Goal: Register for event/course

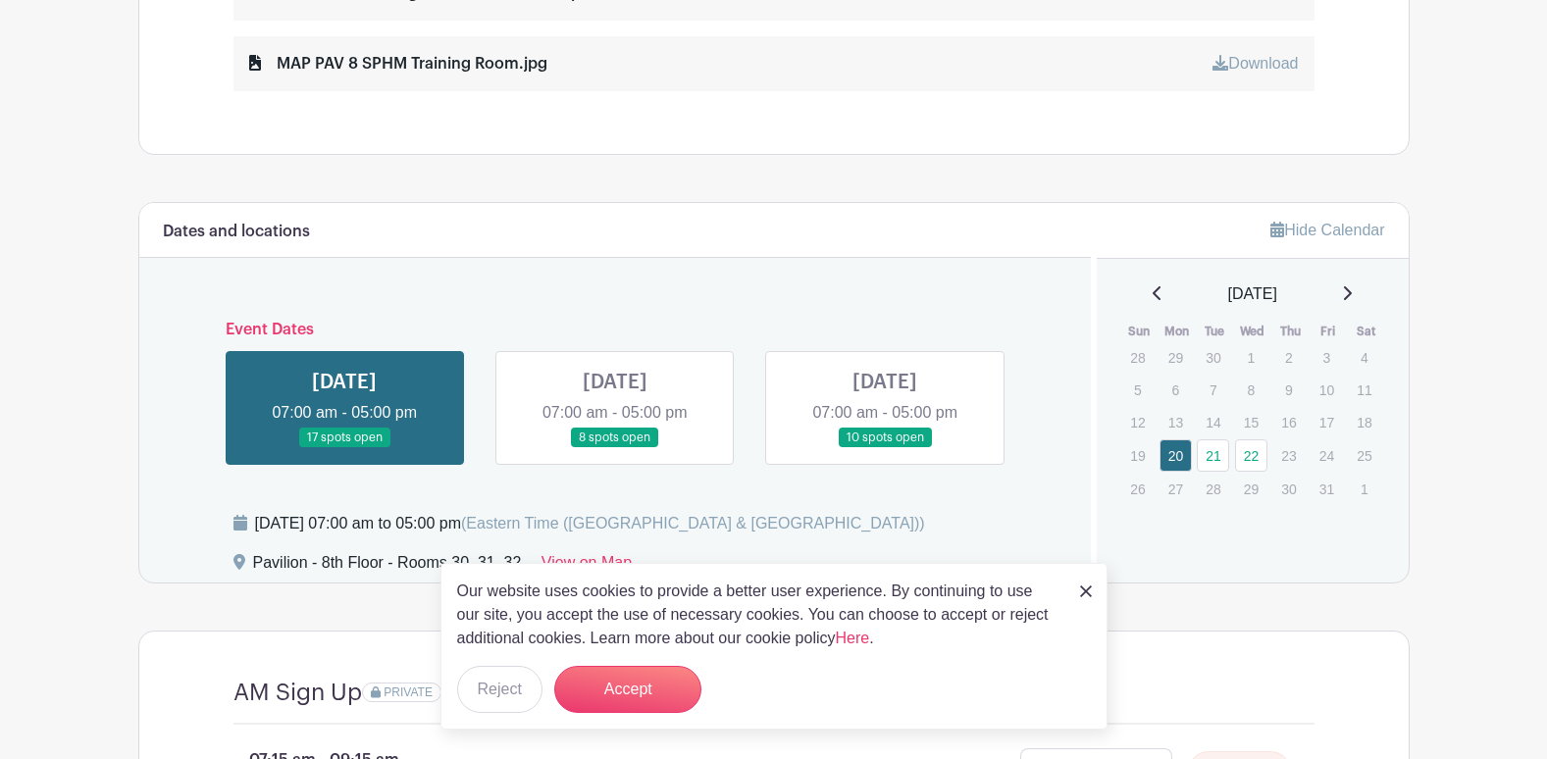
scroll to position [1374, 0]
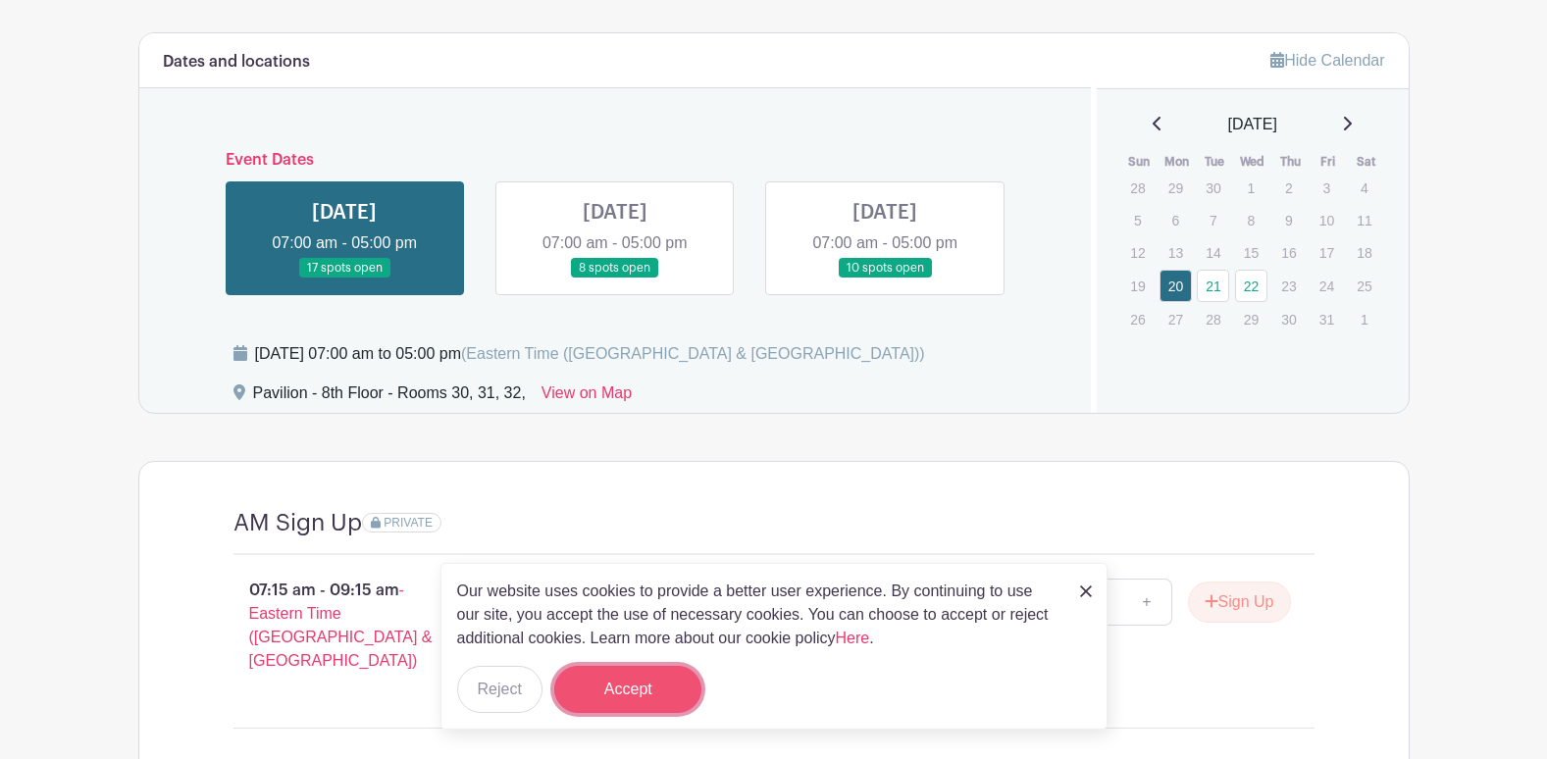
click at [673, 682] on button "Accept" at bounding box center [627, 689] width 147 height 47
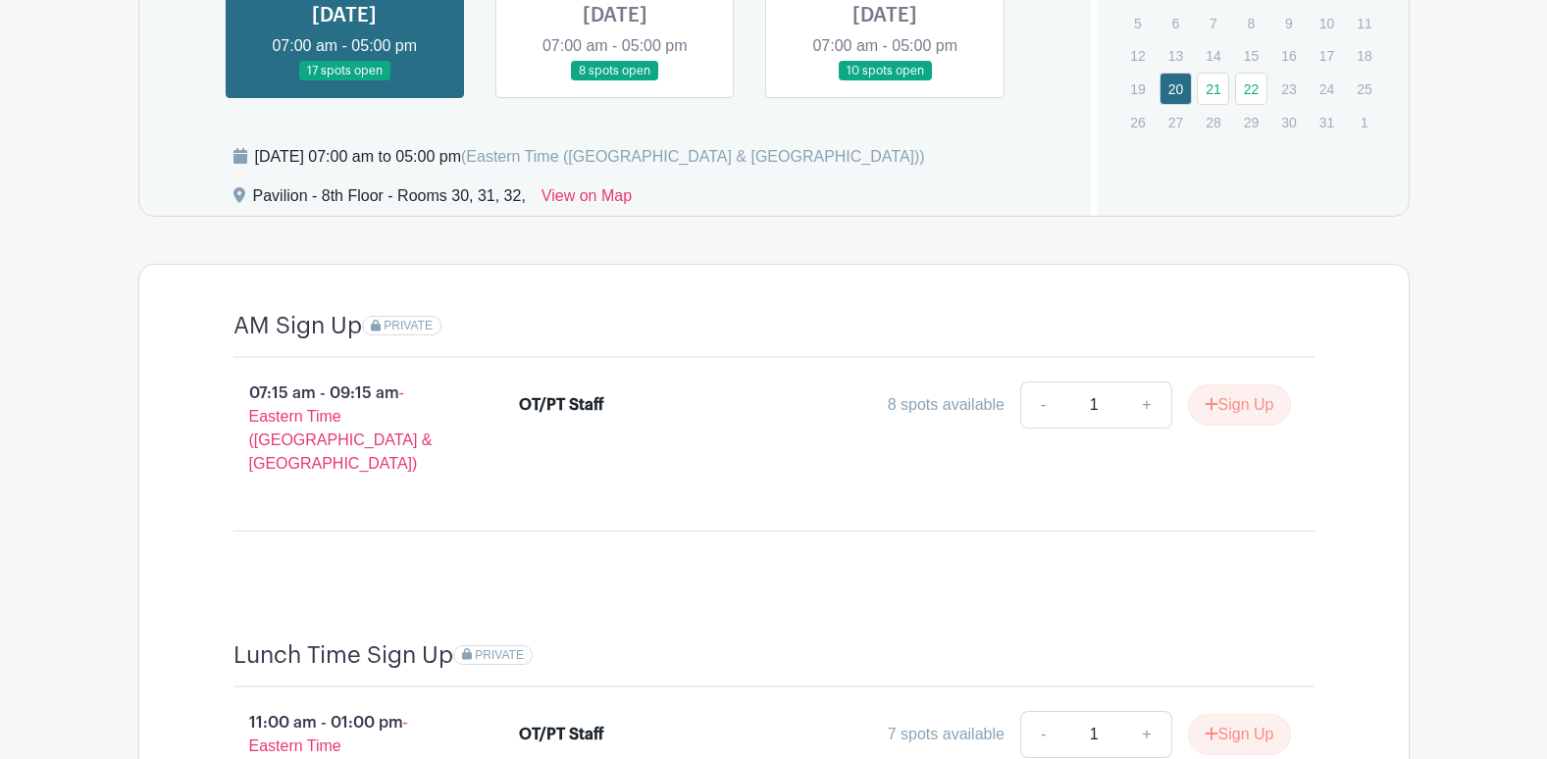
scroll to position [1570, 0]
click at [747, 489] on div "07:15 am - 09:15 am - Eastern Time ([GEOGRAPHIC_DATA] & [GEOGRAPHIC_DATA]) OT/P…" at bounding box center [773, 437] width 1175 height 157
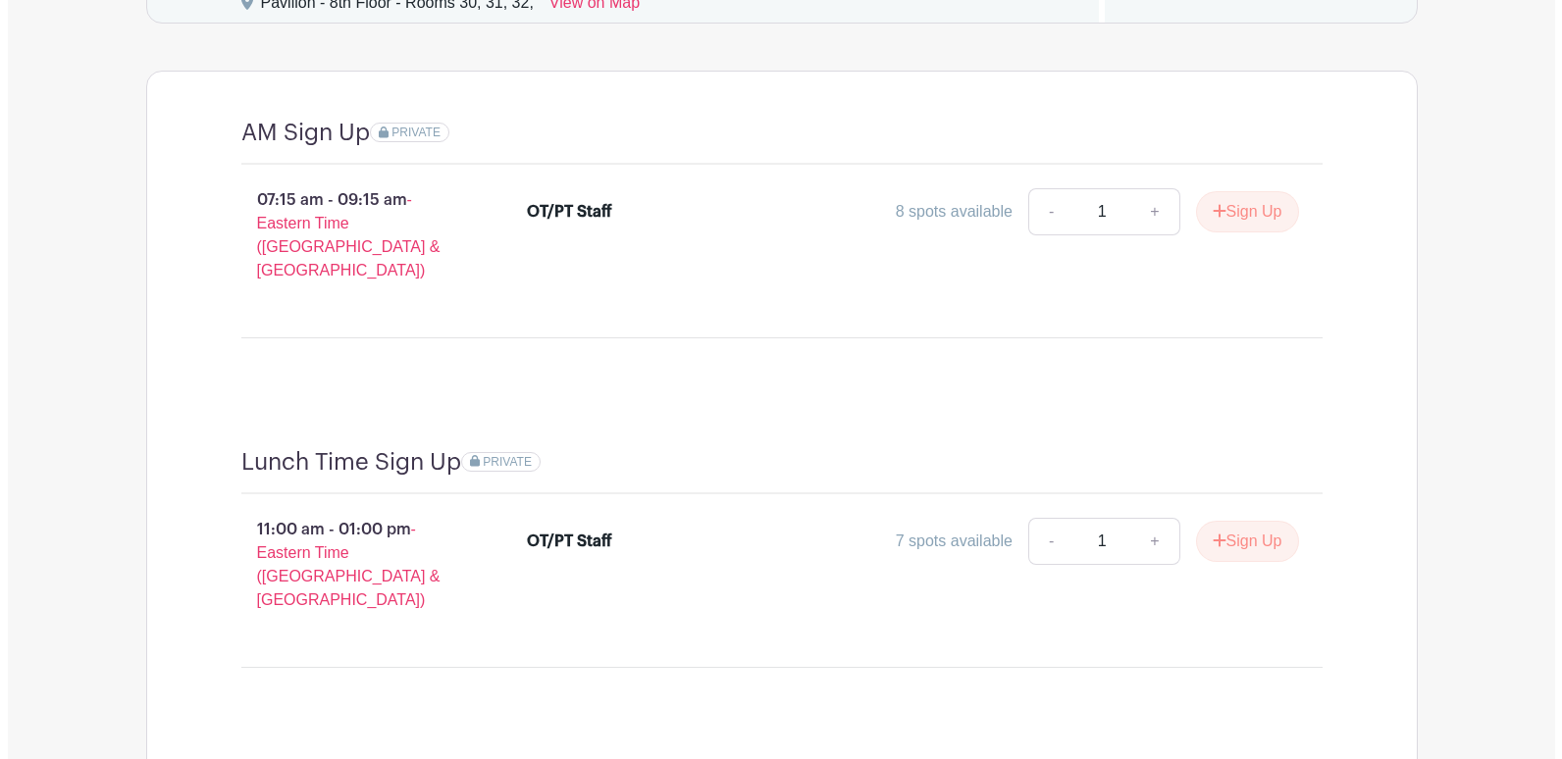
scroll to position [1668, 0]
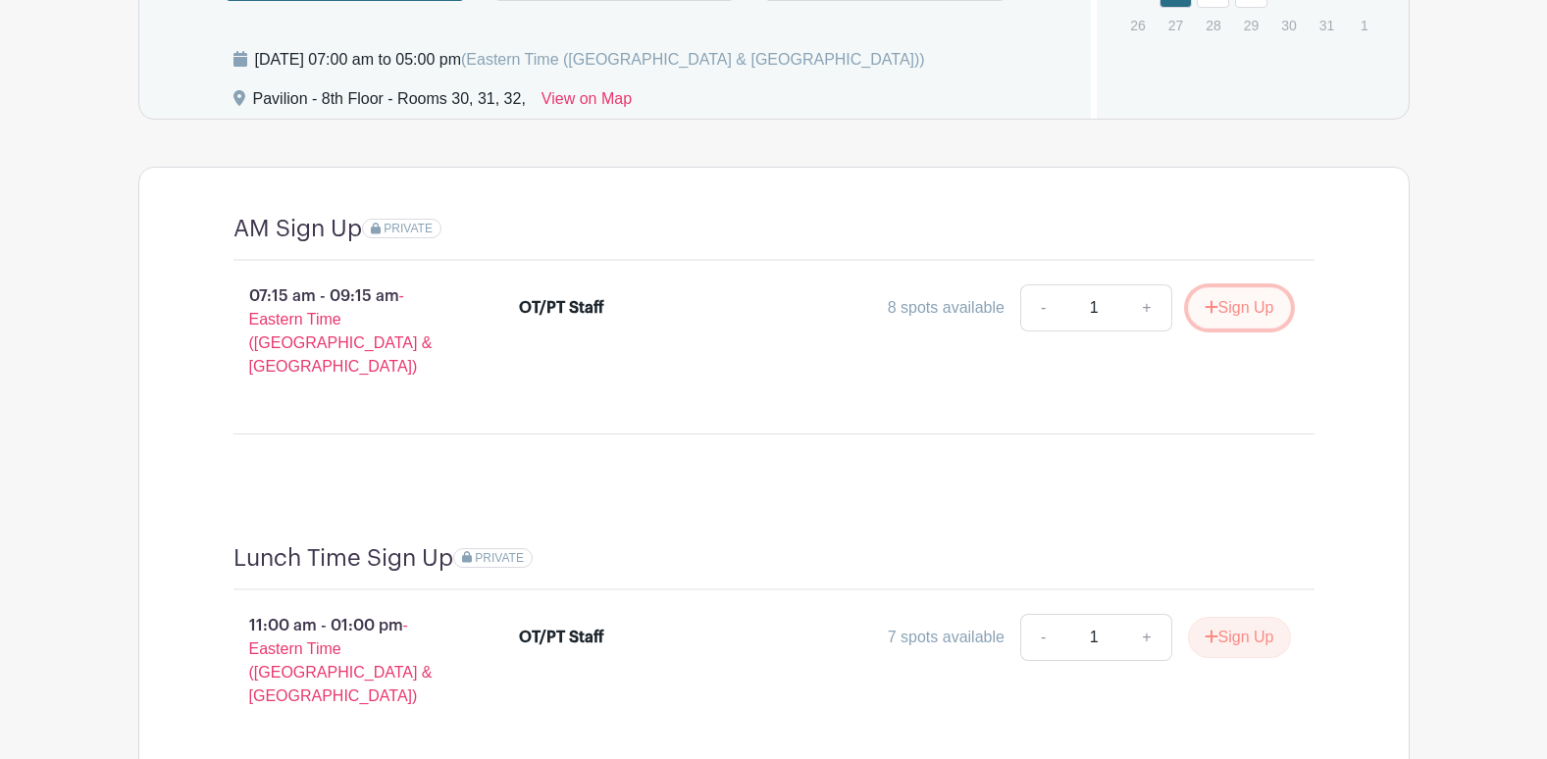
click at [1265, 311] on button "Sign Up" at bounding box center [1239, 307] width 103 height 41
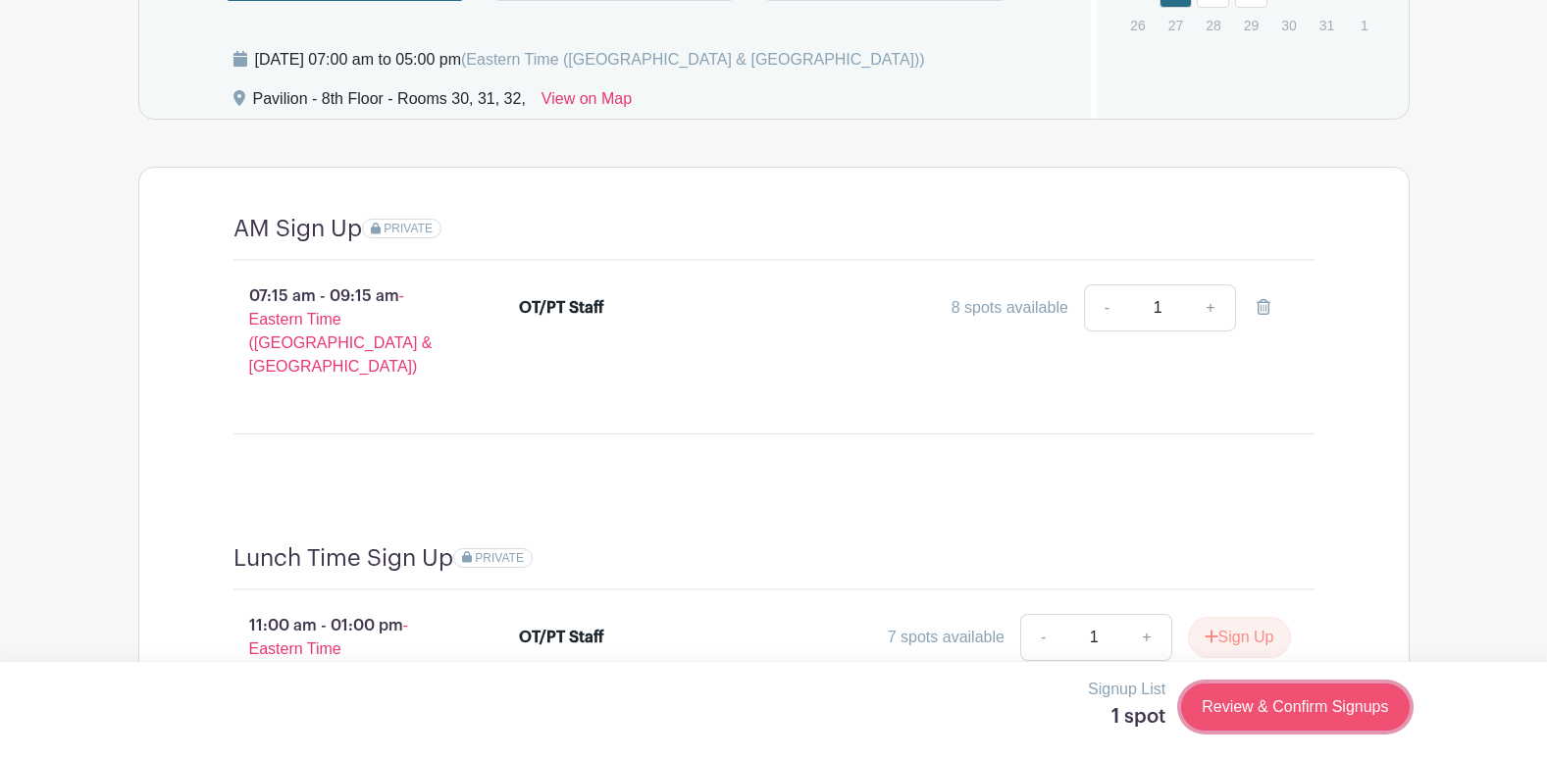
click at [1360, 712] on link "Review & Confirm Signups" at bounding box center [1295, 707] width 228 height 47
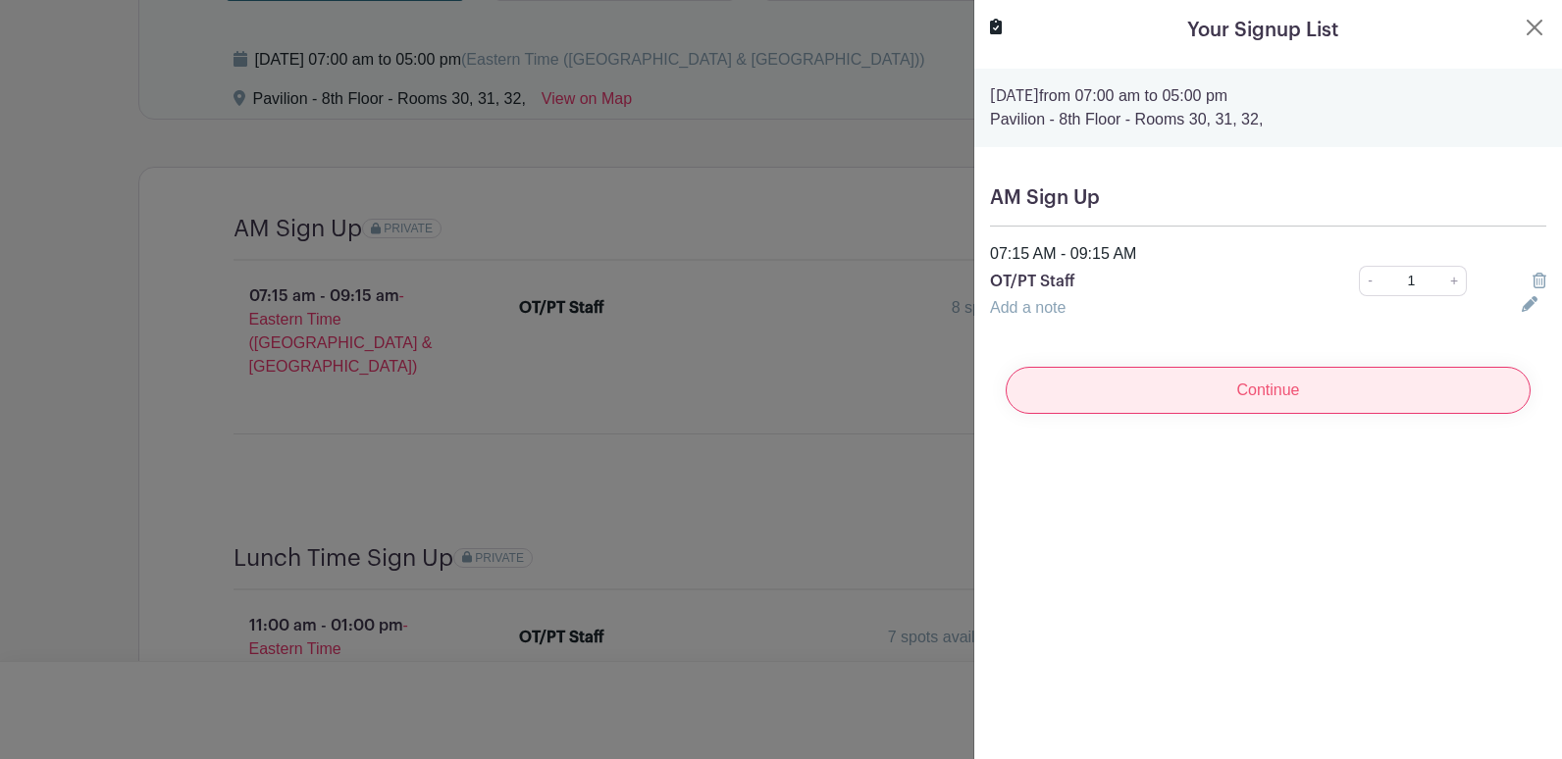
click at [1308, 392] on input "Continue" at bounding box center [1268, 390] width 525 height 47
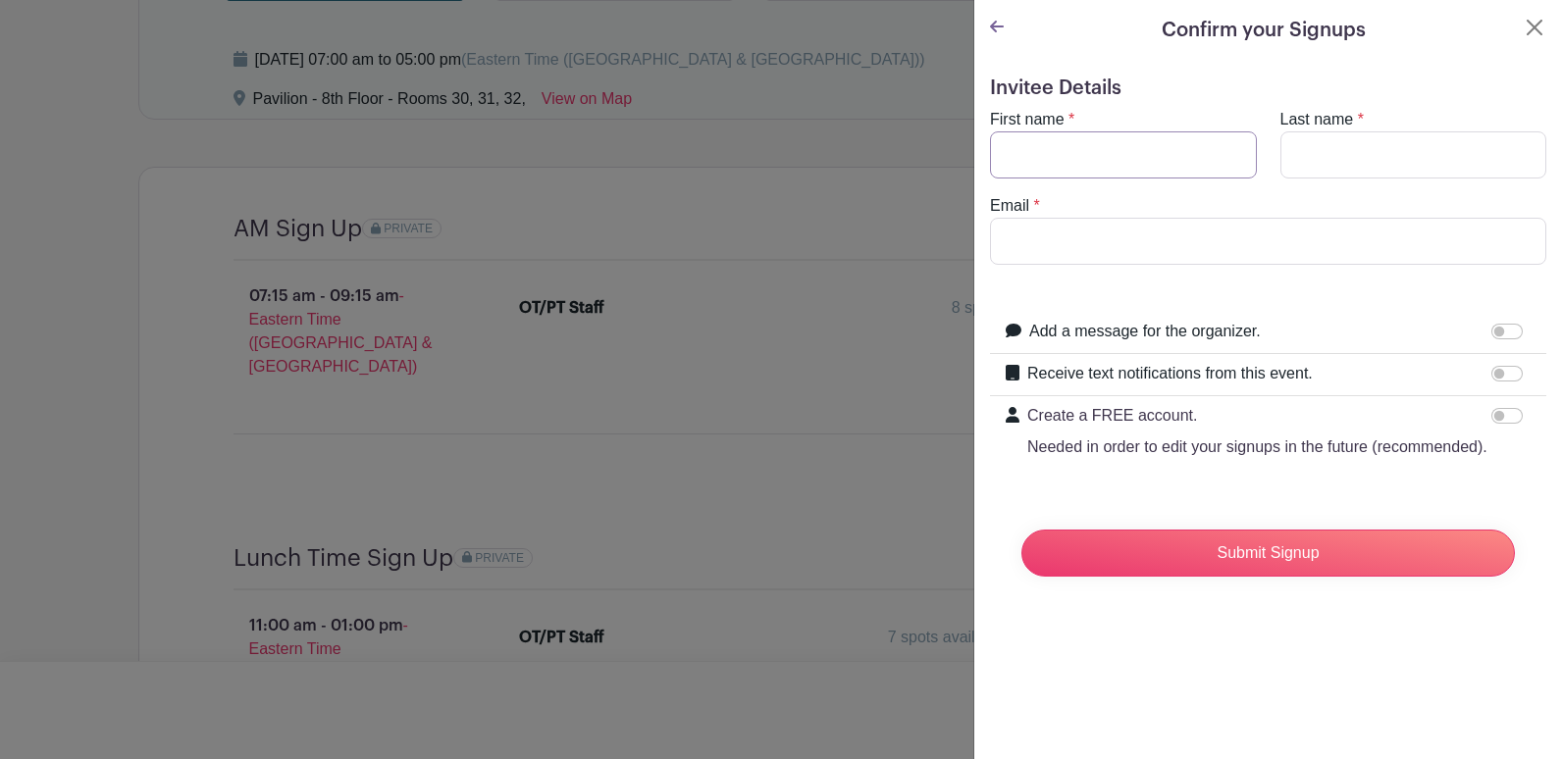
click at [1124, 140] on input "First name" at bounding box center [1123, 154] width 267 height 47
type input "[PERSON_NAME]"
click at [1006, 154] on input "[PERSON_NAME]" at bounding box center [1123, 154] width 267 height 47
type input "[PERSON_NAME]"
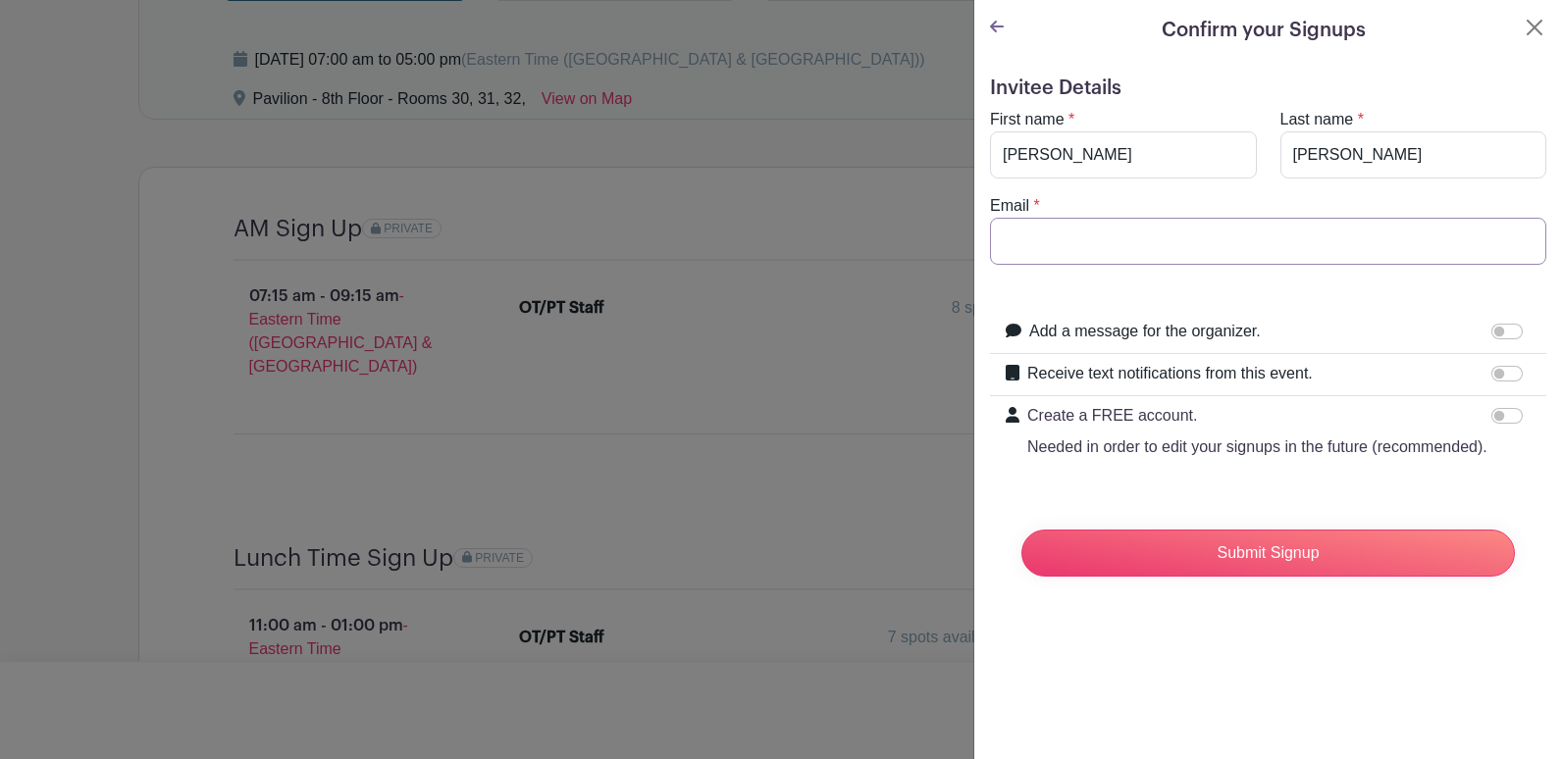
click at [1023, 248] on input "Email" at bounding box center [1268, 241] width 556 height 47
type input "[EMAIL_ADDRESS][DOMAIN_NAME]"
click at [1491, 378] on input "Receive text notifications from this event." at bounding box center [1506, 374] width 31 height 16
checkbox input "true"
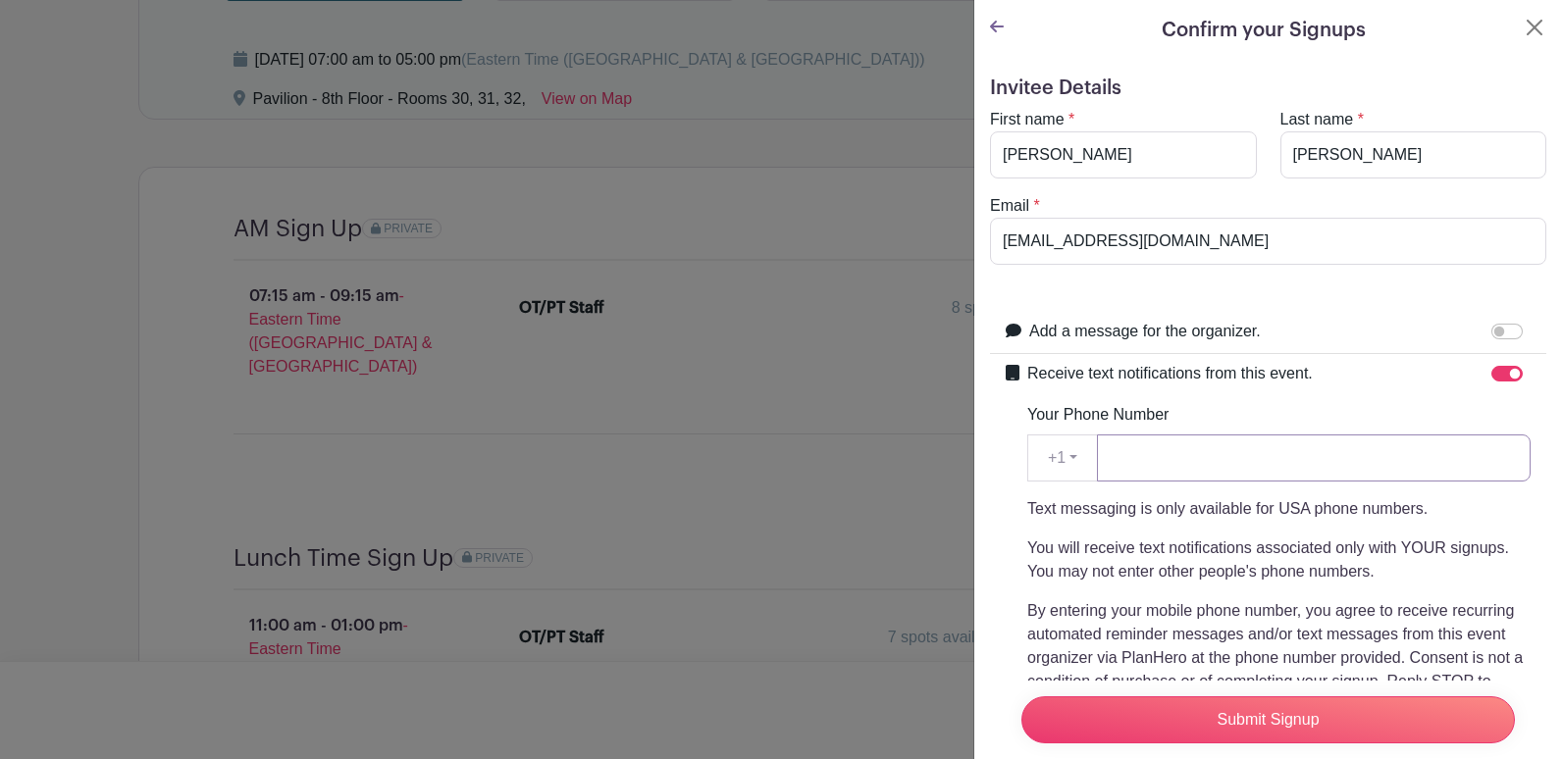
click at [1279, 477] on input "Your Phone Number" at bounding box center [1314, 458] width 434 height 47
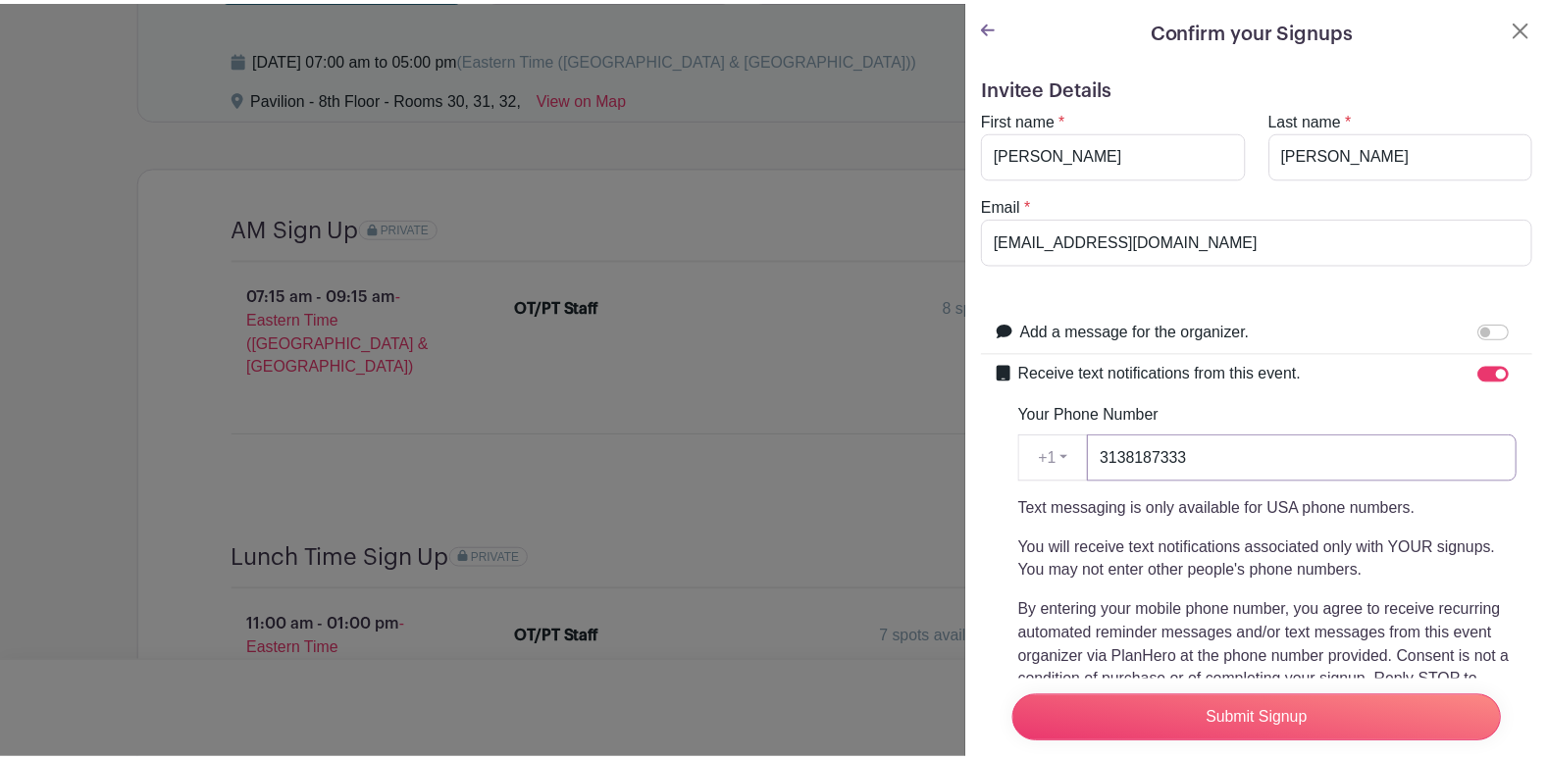
scroll to position [196, 0]
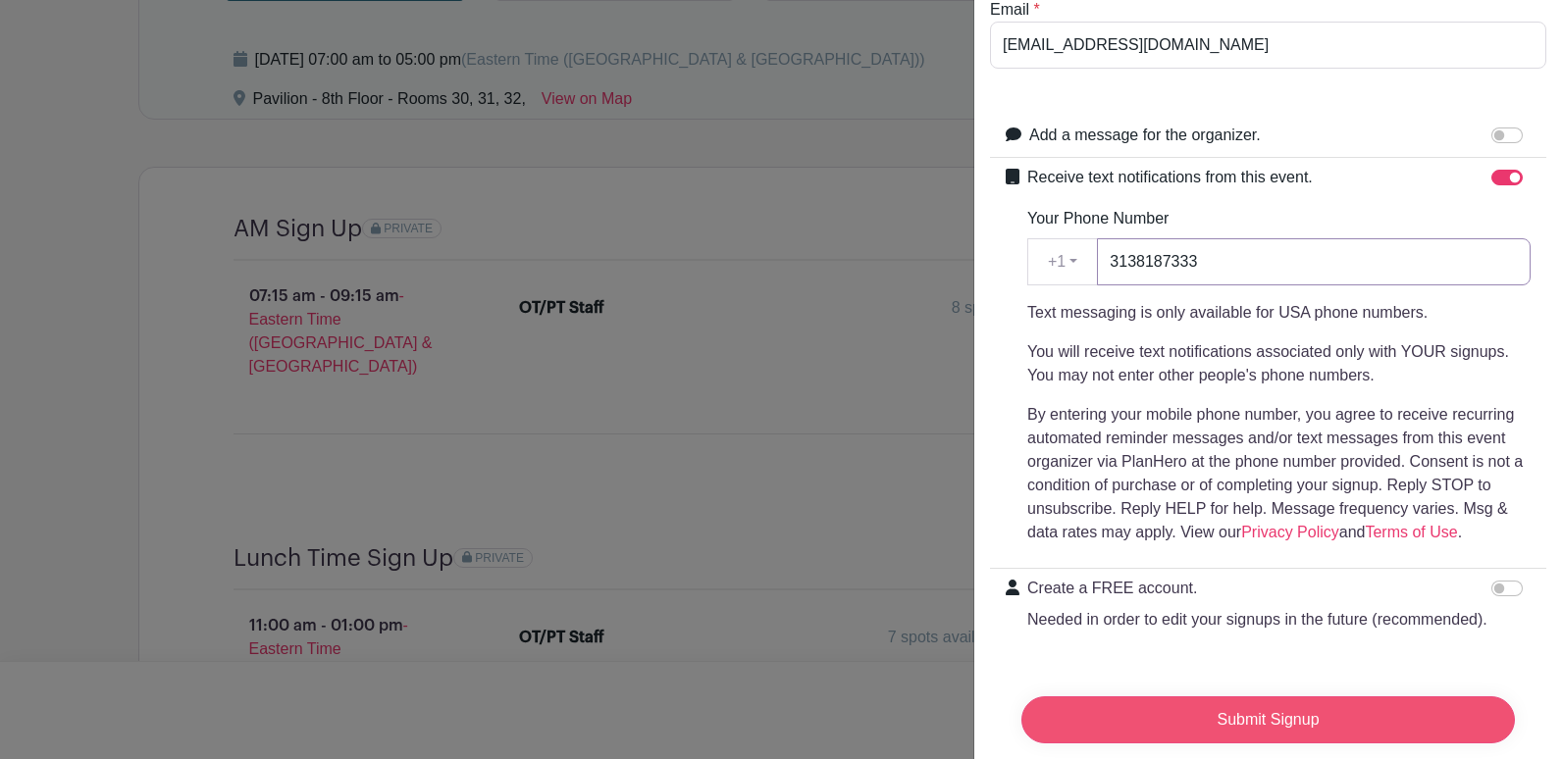
type input "3138187333"
click at [1167, 707] on input "Submit Signup" at bounding box center [1267, 720] width 493 height 47
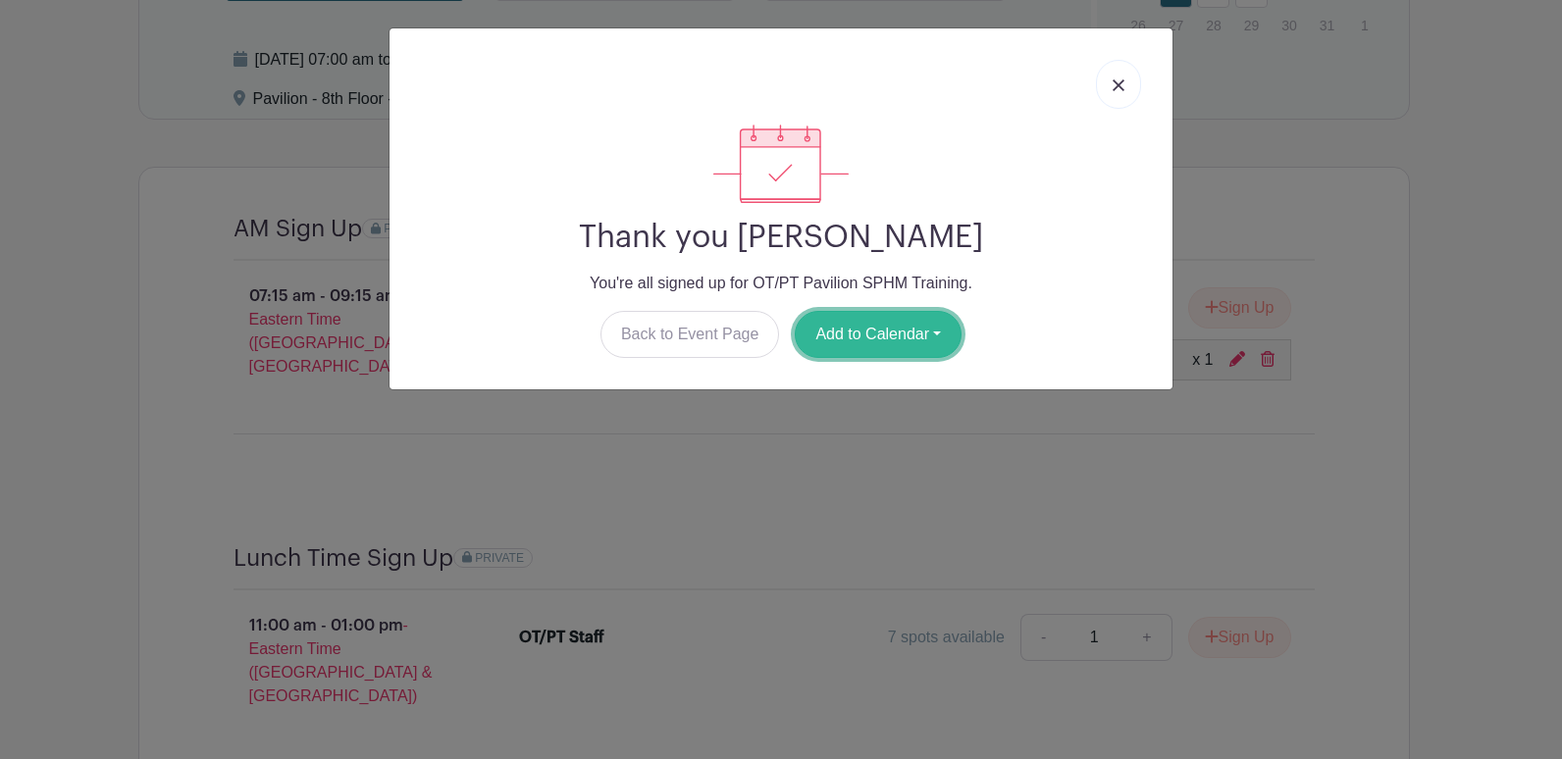
click at [924, 339] on button "Add to Calendar" at bounding box center [878, 334] width 167 height 47
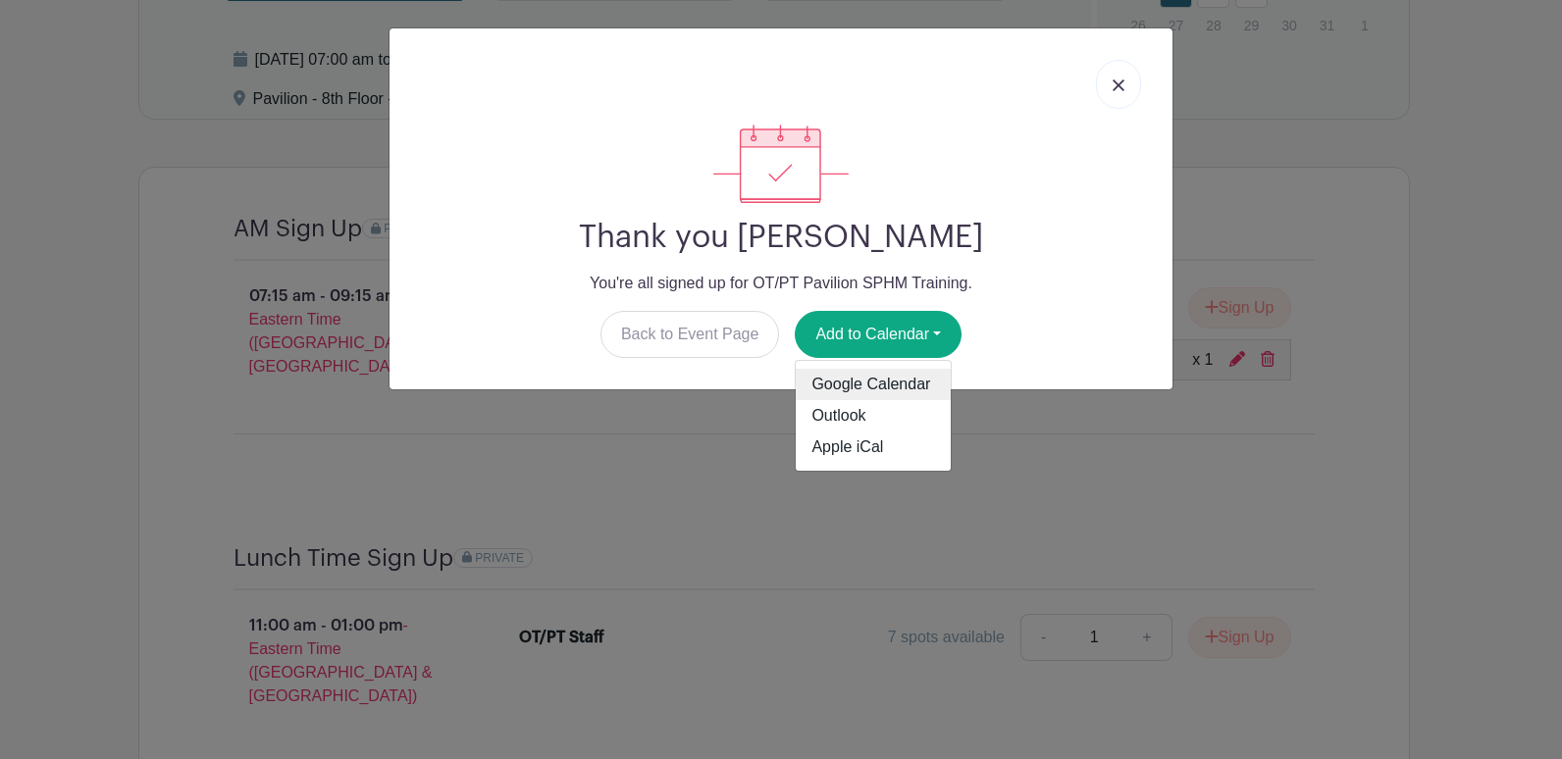
click at [907, 390] on link "Google Calendar" at bounding box center [873, 384] width 155 height 31
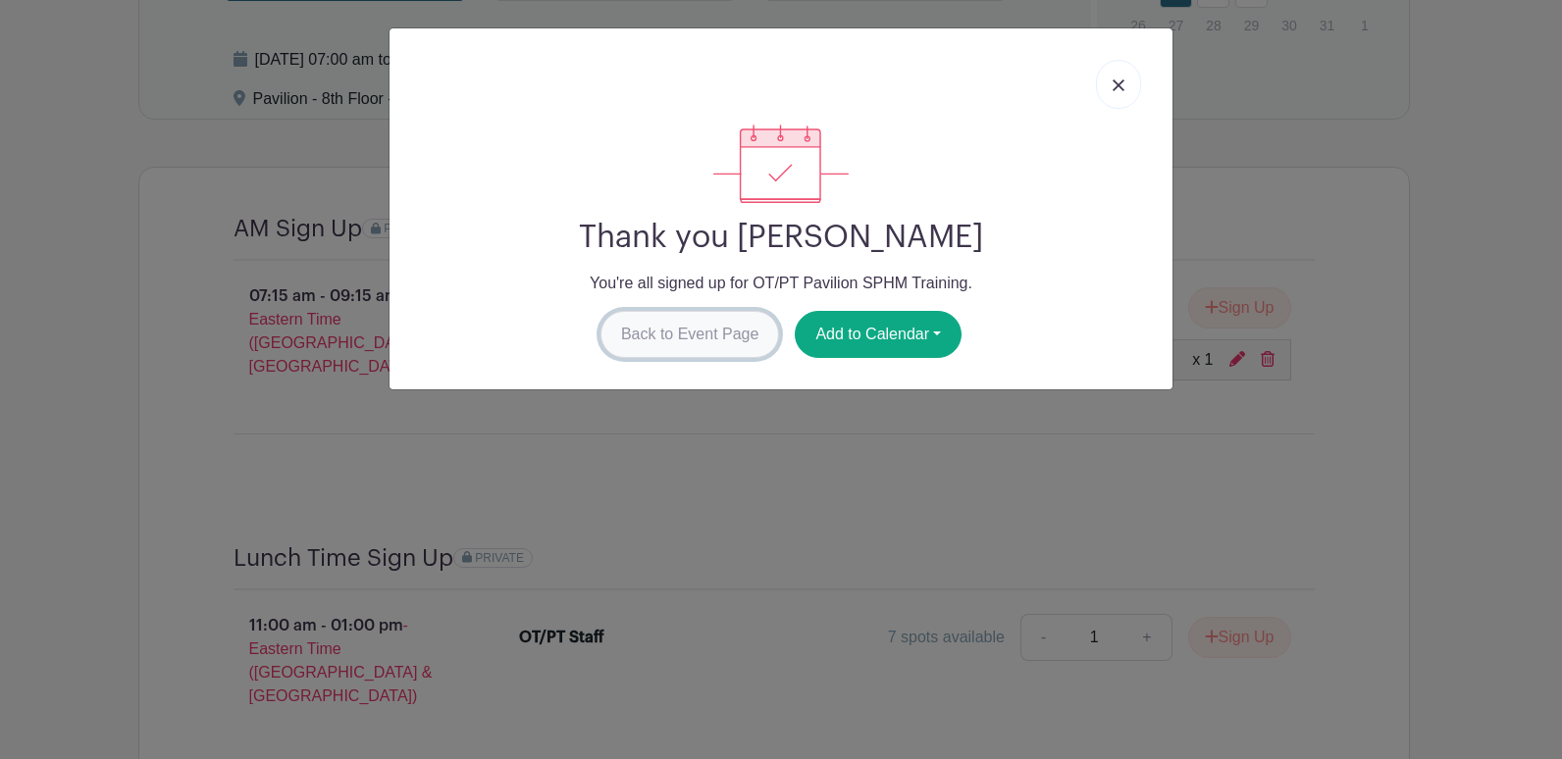
click at [729, 331] on link "Back to Event Page" at bounding box center [690, 334] width 180 height 47
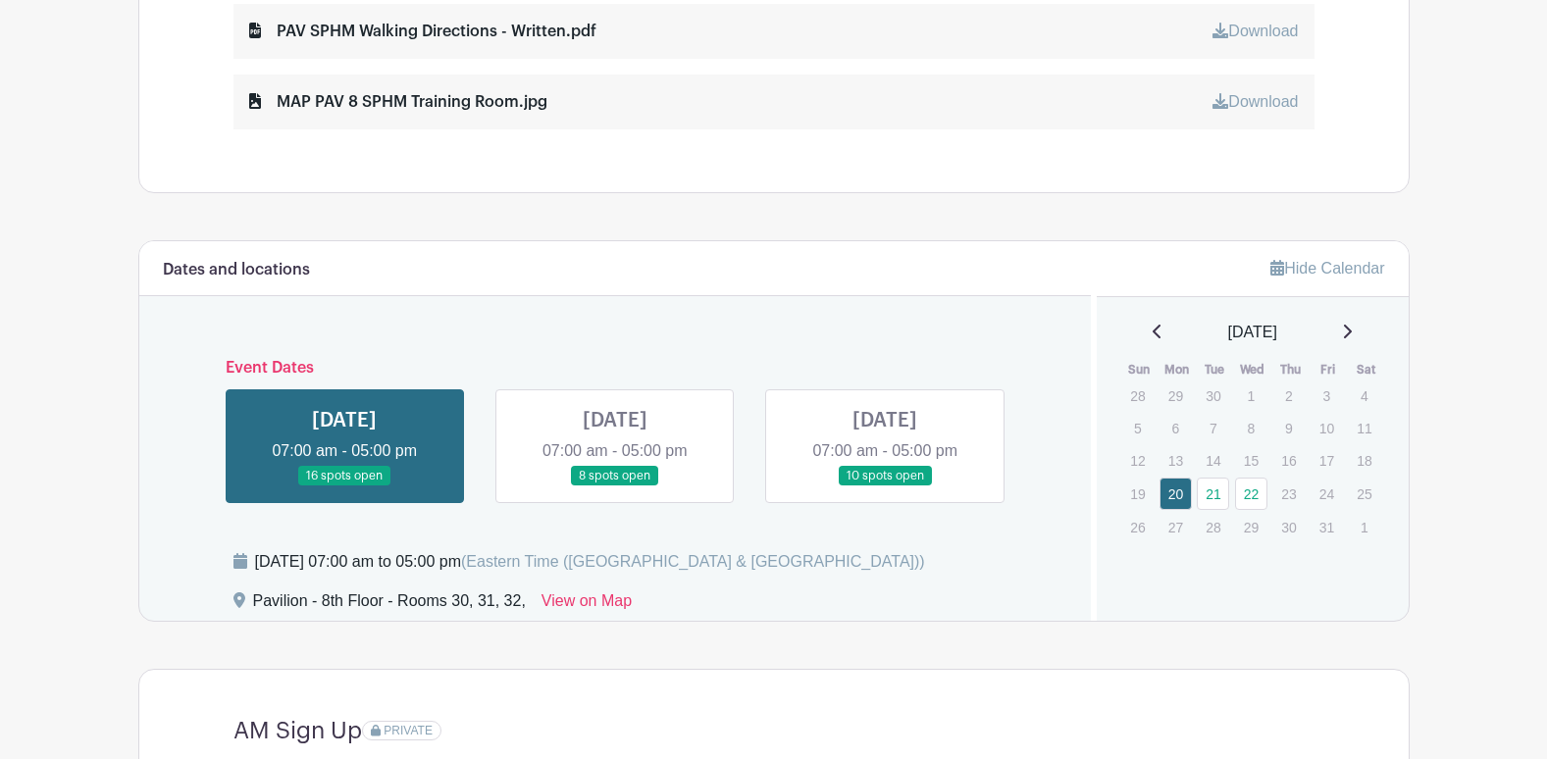
scroll to position [1275, 0]
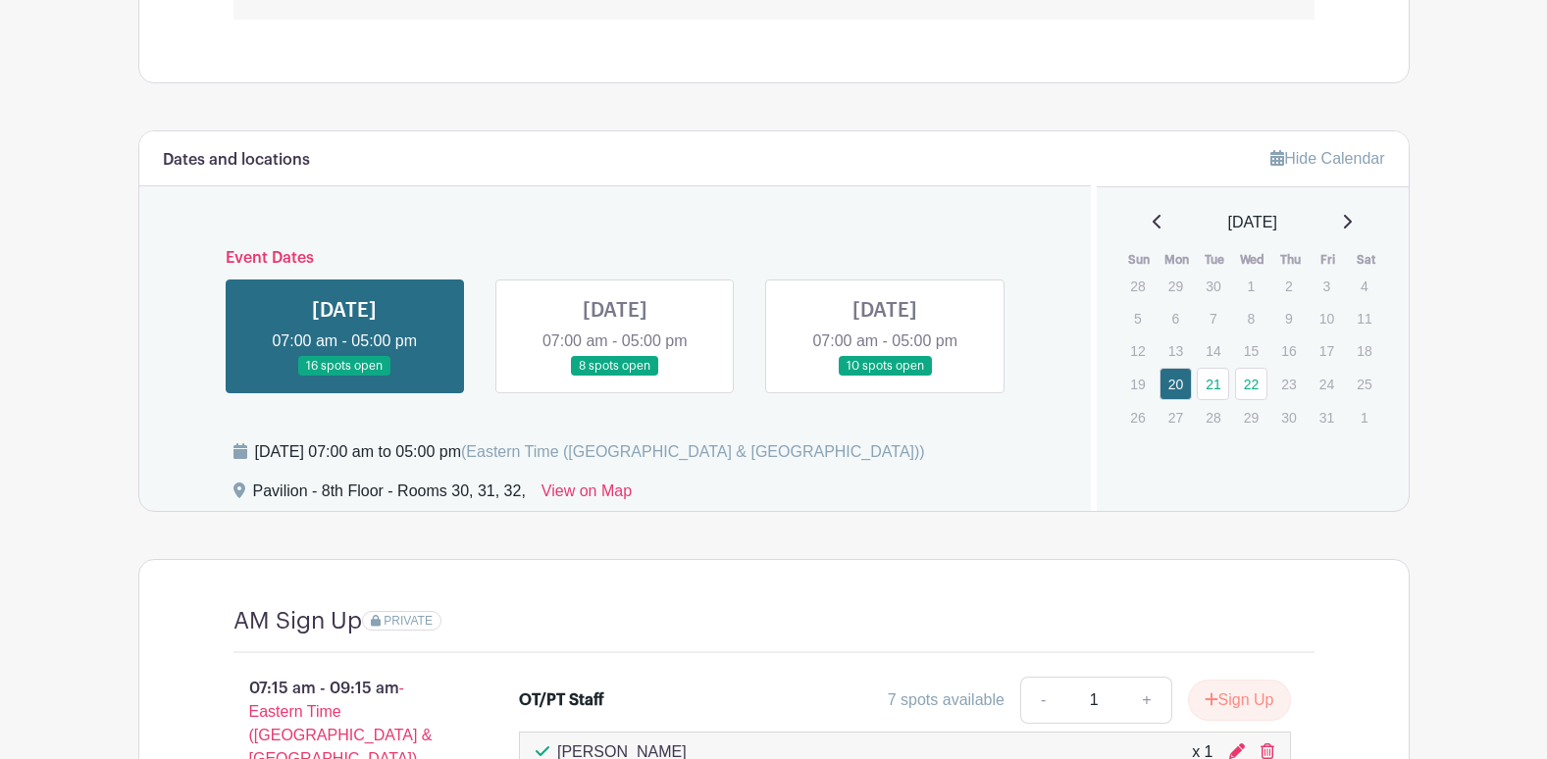
click at [236, 492] on icon at bounding box center [240, 491] width 12 height 16
click at [569, 489] on link "View on Map" at bounding box center [587, 495] width 90 height 31
